Goal: Find specific page/section: Find specific page/section

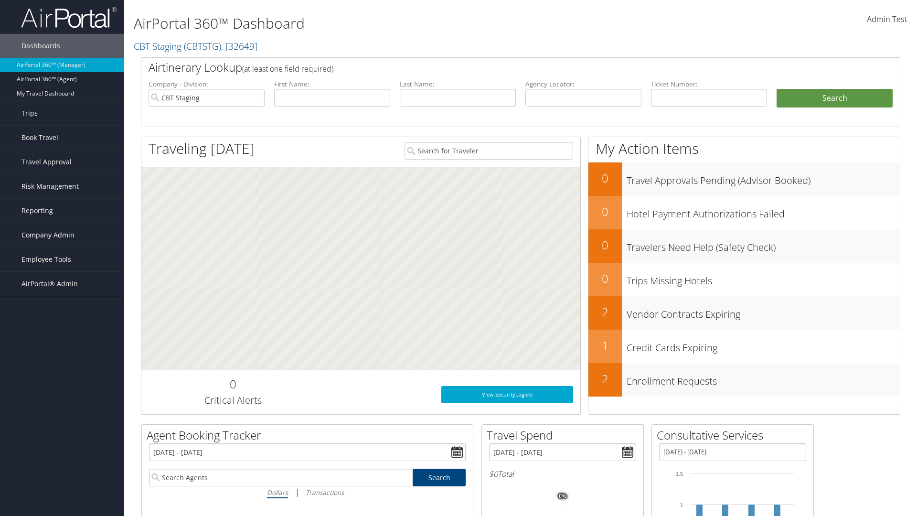
click at [62, 235] on span "Company Admin" at bounding box center [48, 235] width 53 height 24
click at [0, 0] on link "People" at bounding box center [0, 0] width 0 height 0
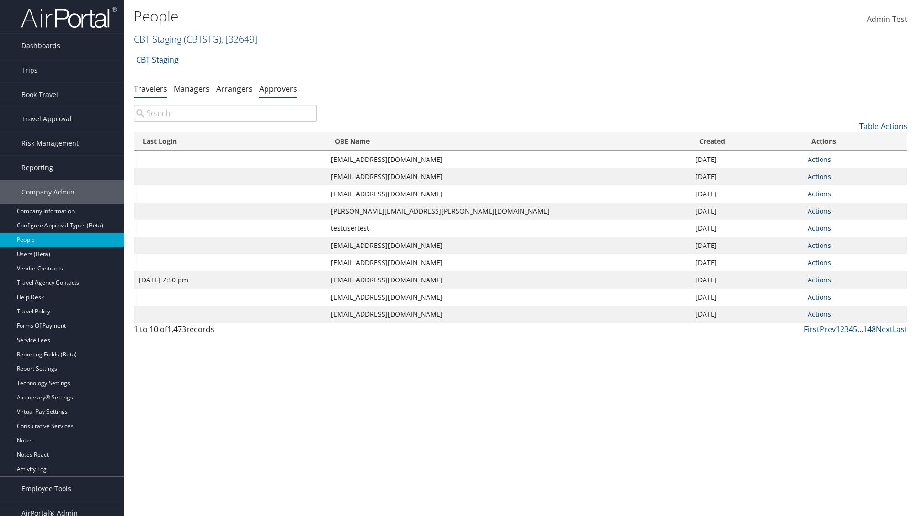
click at [278, 88] on link "Approvers" at bounding box center [278, 89] width 38 height 11
